Goal: Transaction & Acquisition: Purchase product/service

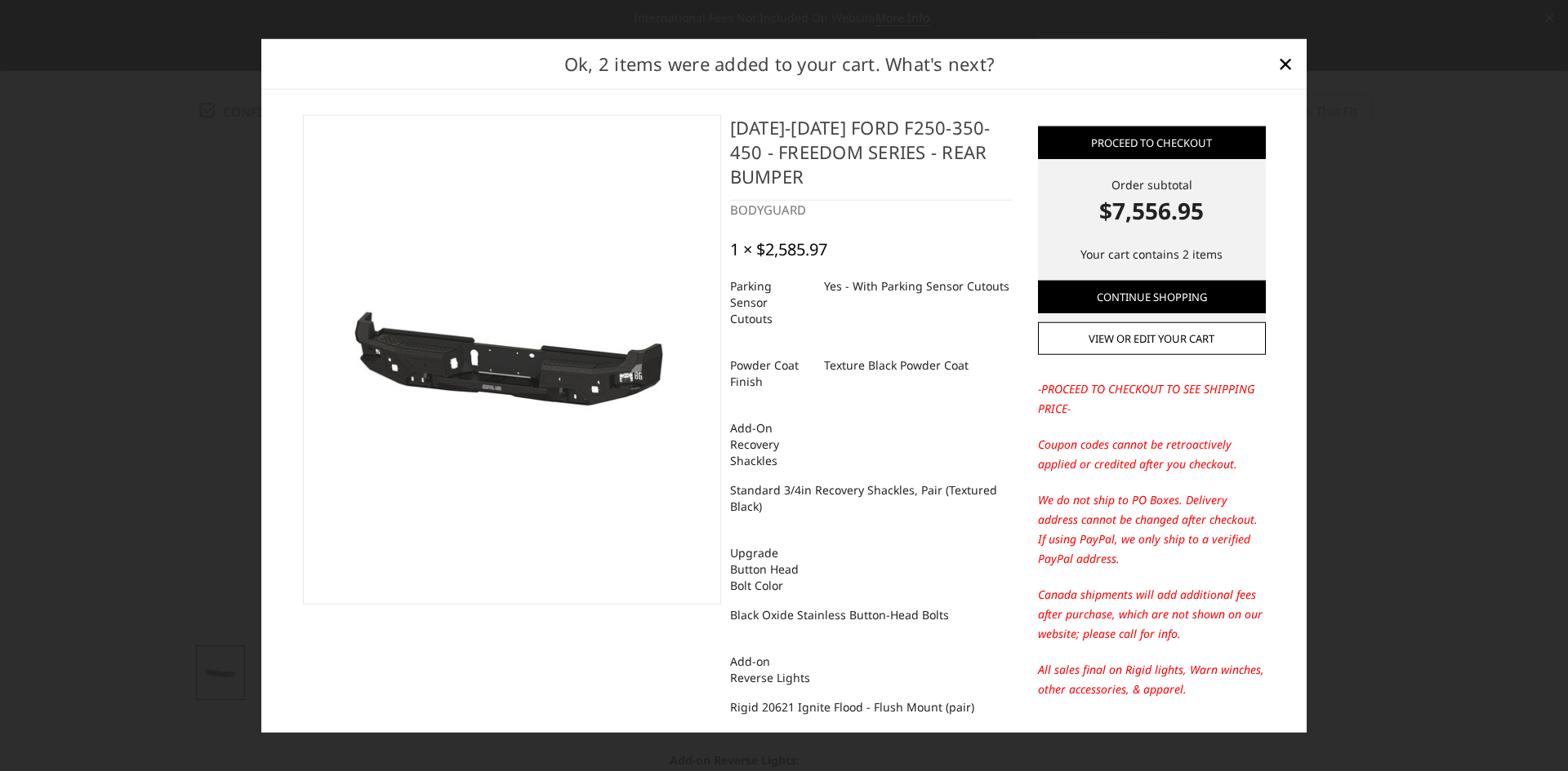
select select "3074"
select select "3076"
click at [694, 63] on h2 "Ok, 2 items were added to your cart. What's next?" at bounding box center [780, 63] width 985 height 27
click at [1293, 63] on link "×" at bounding box center [1285, 63] width 26 height 26
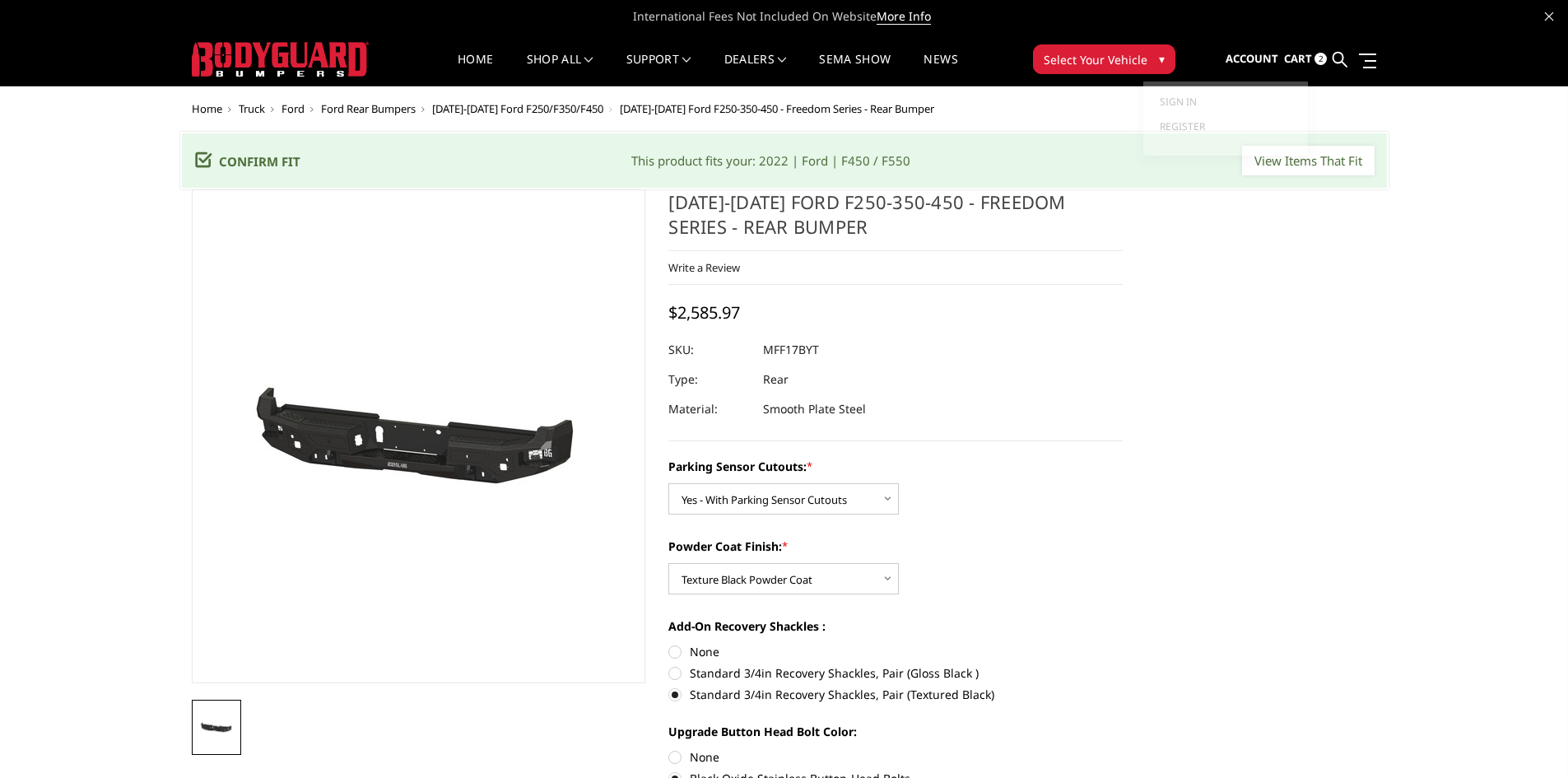
click at [1289, 52] on span "Cart" at bounding box center [1297, 58] width 28 height 15
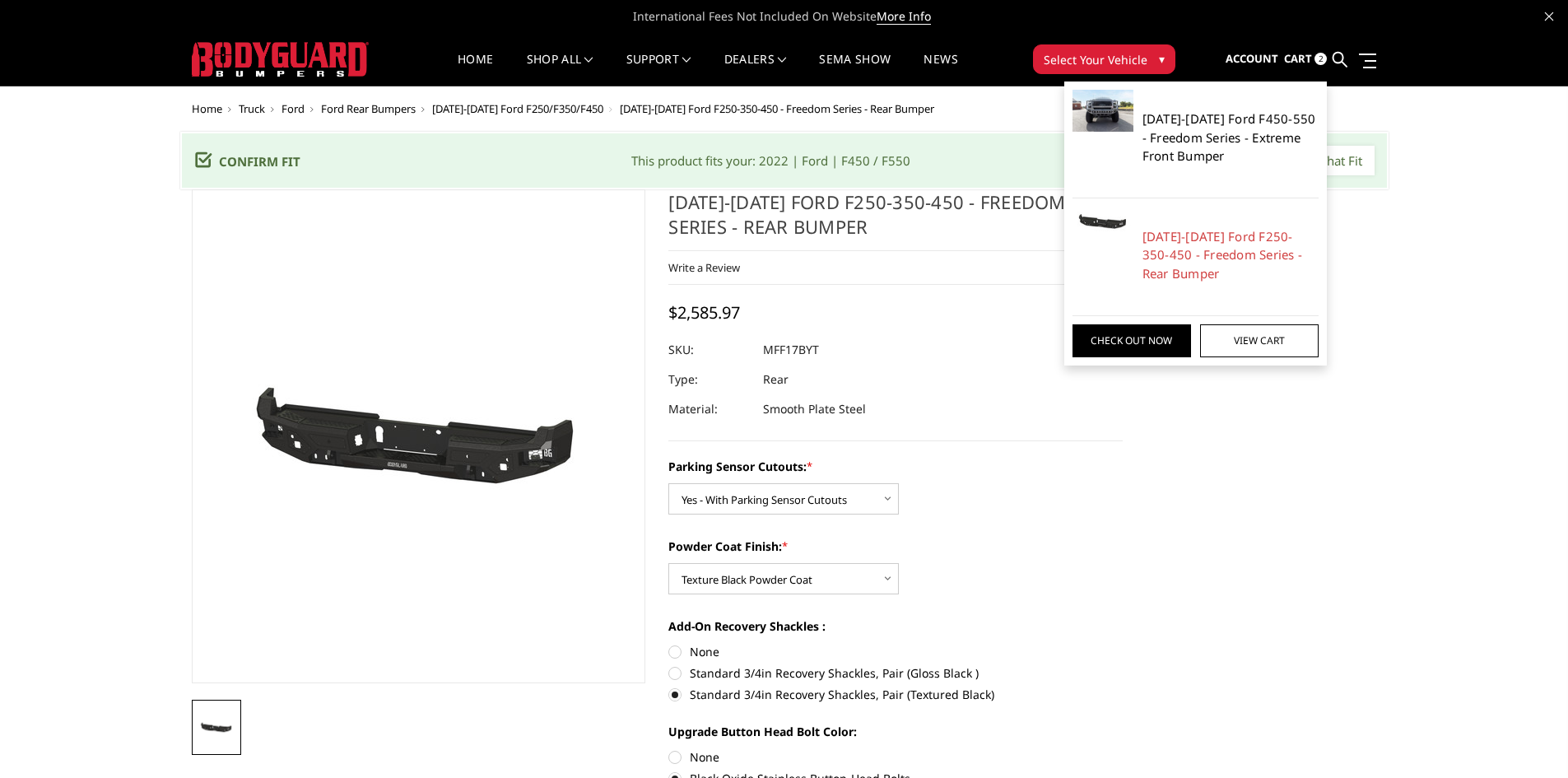
click at [1205, 133] on link "[DATE]-[DATE] Ford F450-550 - Freedom Series - Extreme Front Bumper" at bounding box center [1231, 138] width 177 height 56
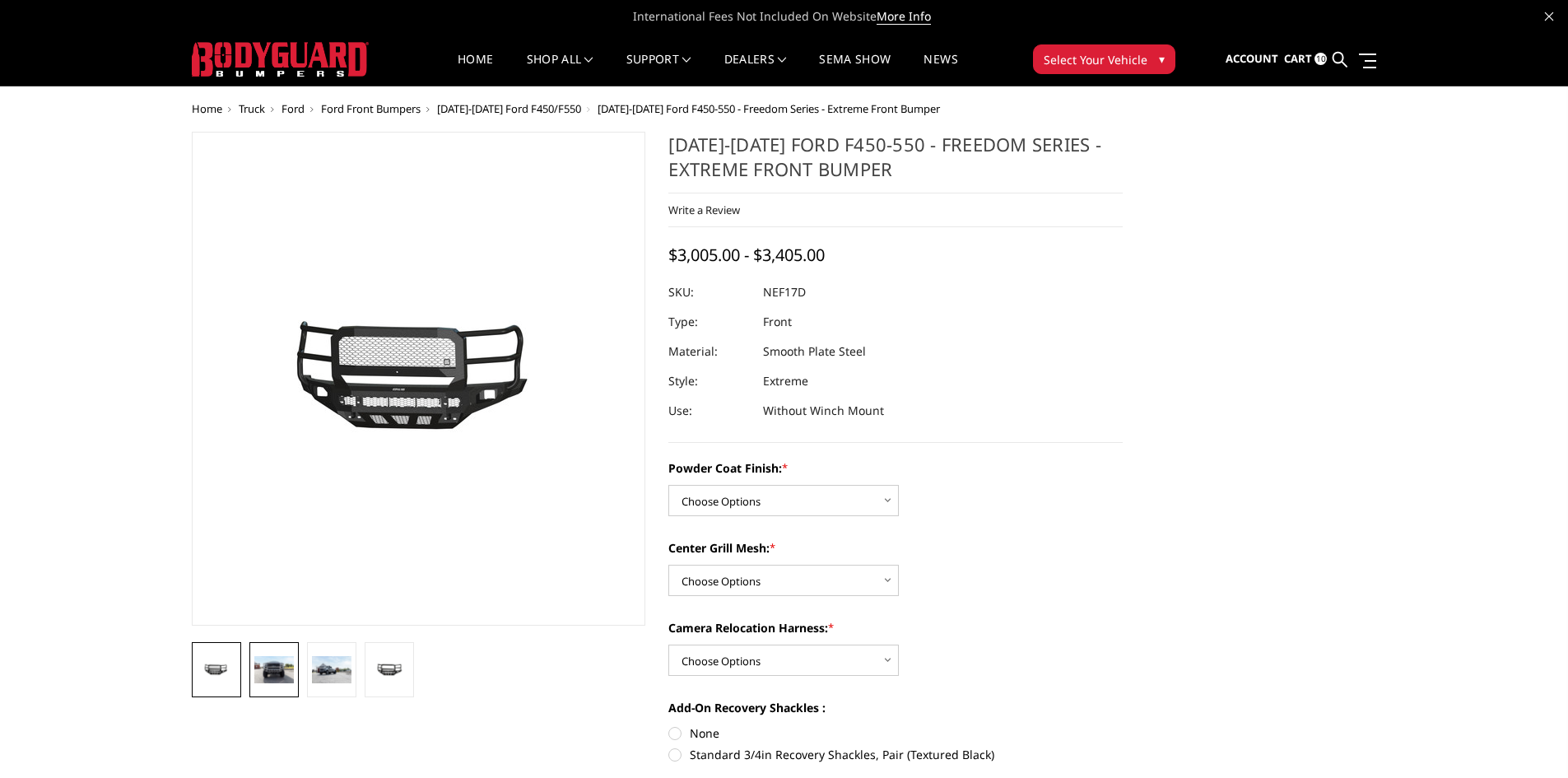
click at [272, 666] on img at bounding box center [273, 670] width 40 height 27
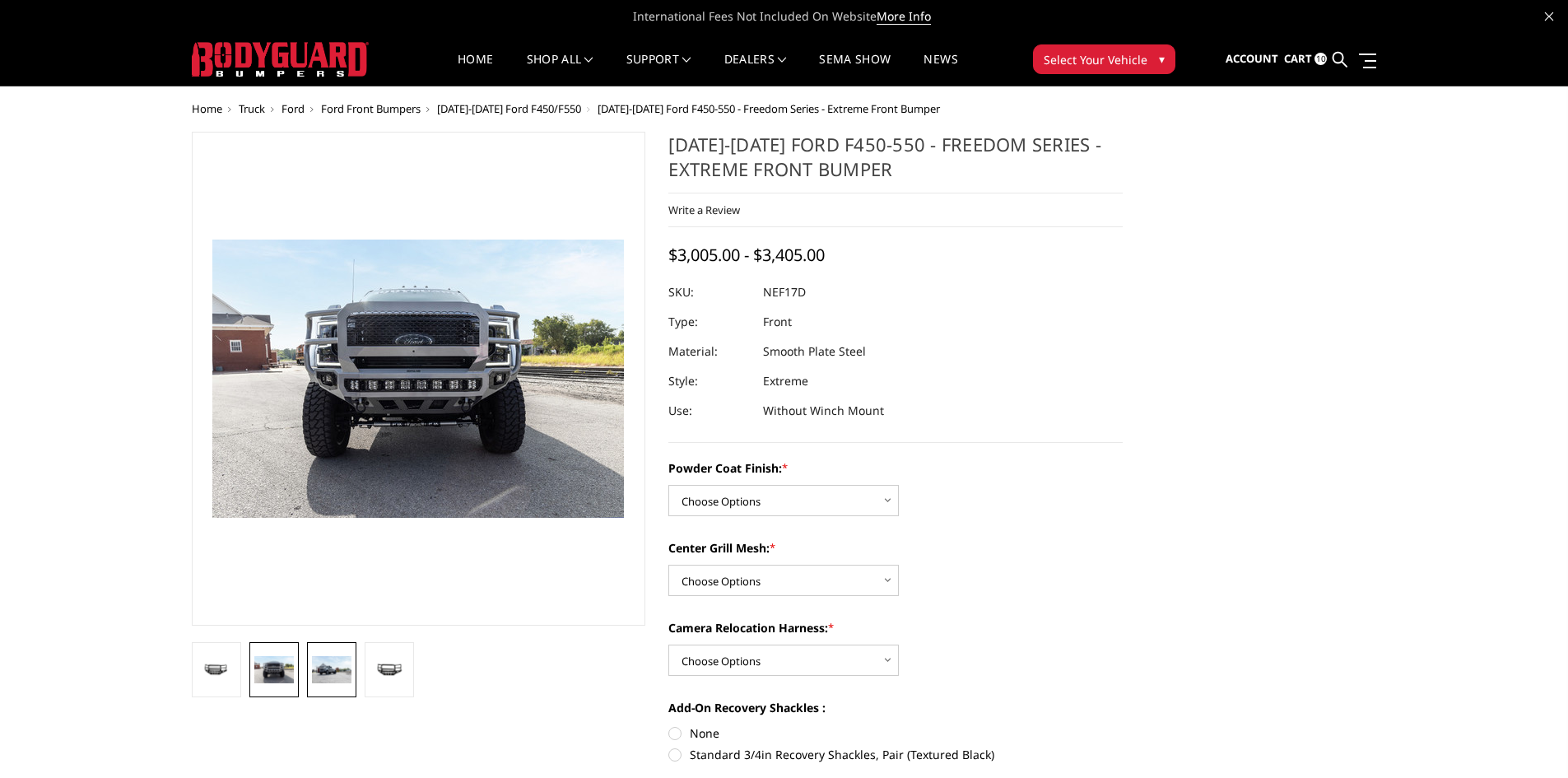
click at [326, 682] on img at bounding box center [332, 670] width 40 height 27
